Goal: Transaction & Acquisition: Obtain resource

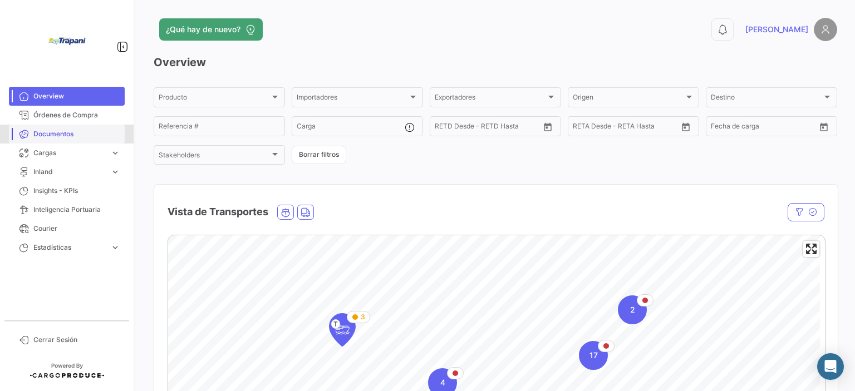
click at [60, 136] on span "Documentos" at bounding box center [76, 134] width 87 height 10
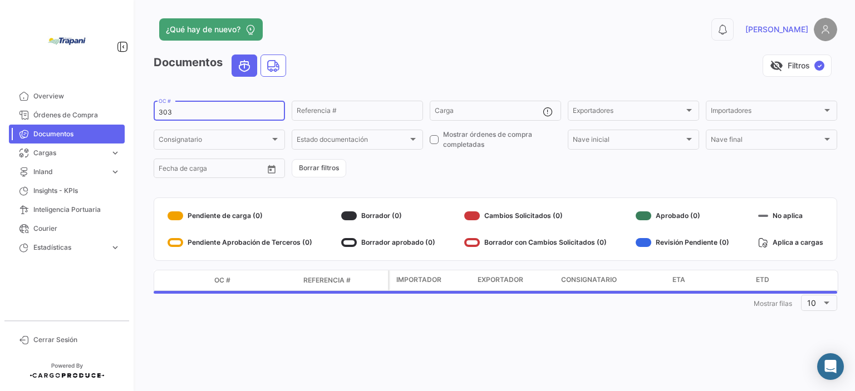
click at [193, 115] on input "303" at bounding box center [219, 112] width 121 height 8
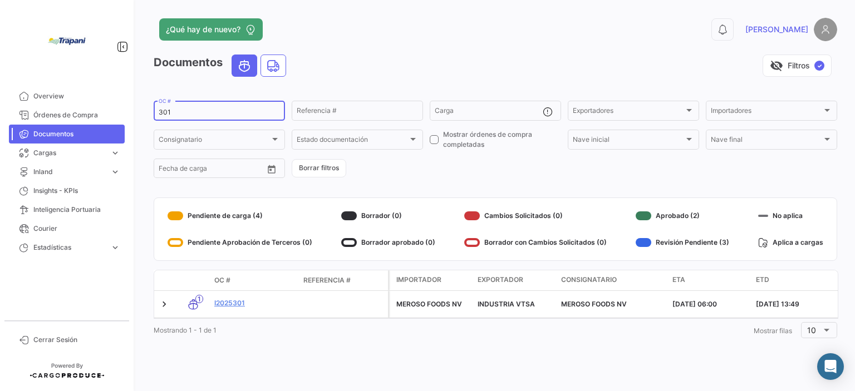
type input "301"
click at [240, 306] on link "I2025301" at bounding box center [254, 303] width 80 height 10
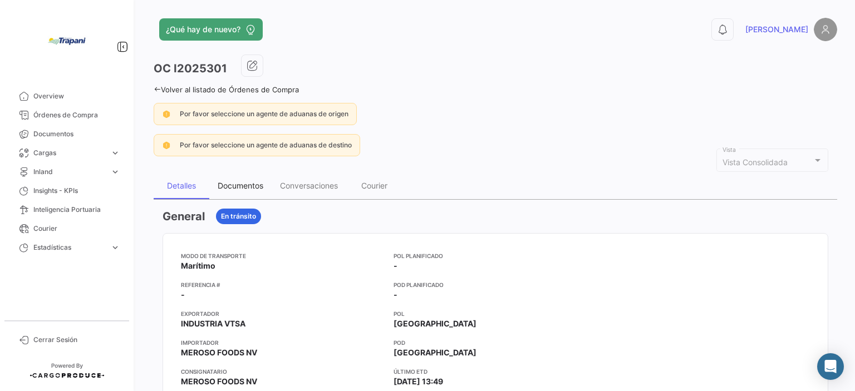
click at [251, 184] on div "Documentos" at bounding box center [241, 185] width 46 height 9
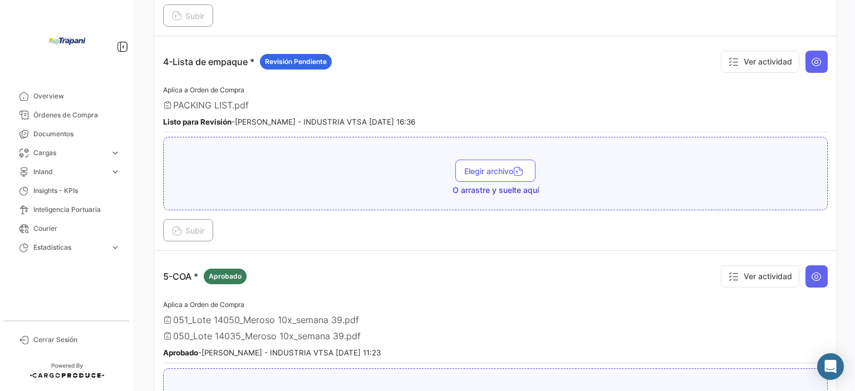
scroll to position [779, 0]
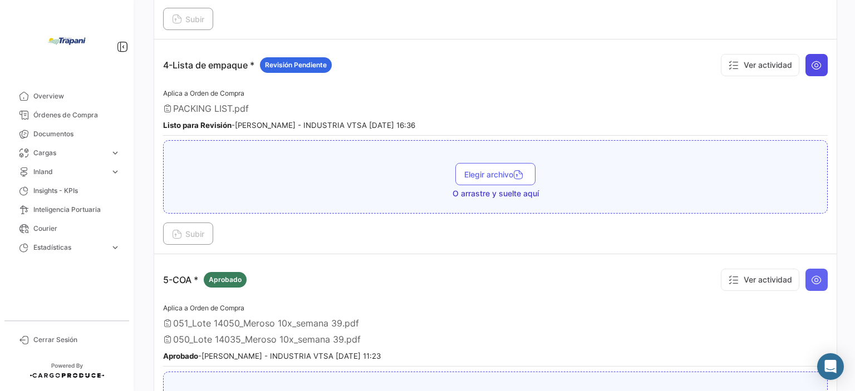
click at [811, 60] on icon at bounding box center [816, 65] width 11 height 11
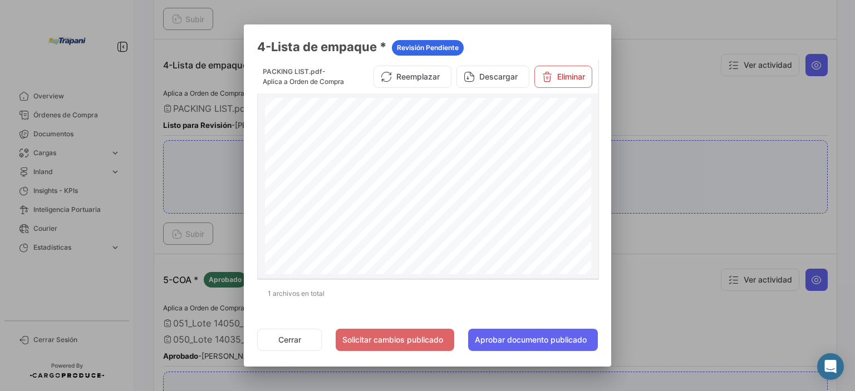
scroll to position [111, 0]
click at [661, 71] on div at bounding box center [427, 195] width 855 height 391
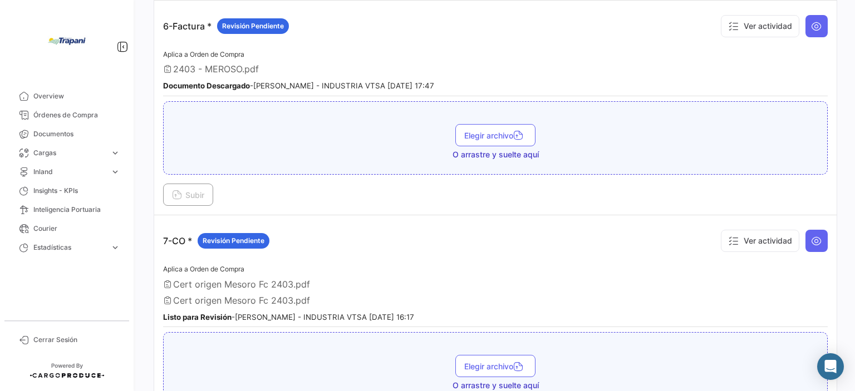
scroll to position [1280, 0]
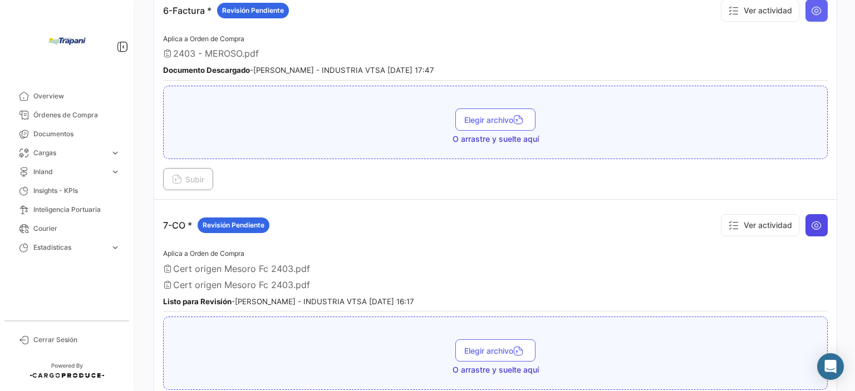
click at [811, 220] on icon at bounding box center [816, 225] width 11 height 11
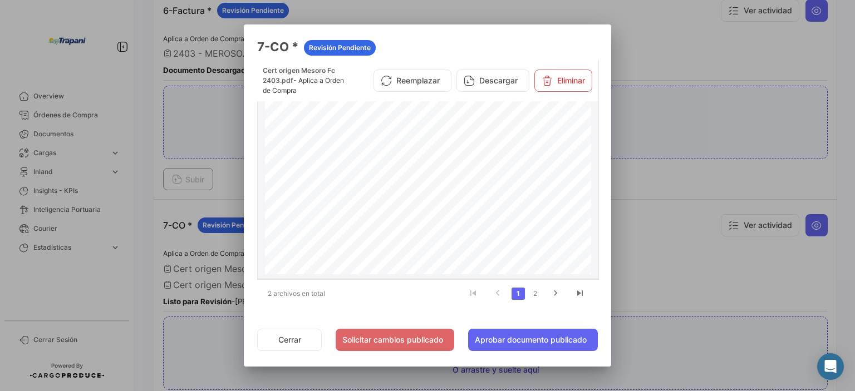
scroll to position [0, 0]
click at [478, 82] on button "Descargar" at bounding box center [492, 81] width 73 height 22
click at [663, 275] on div at bounding box center [427, 195] width 855 height 391
